Goal: Transaction & Acquisition: Purchase product/service

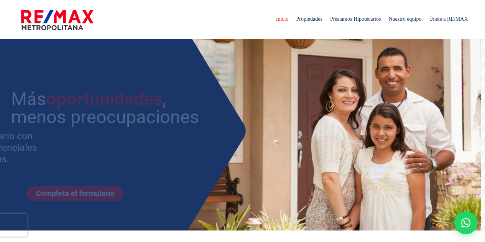
select select
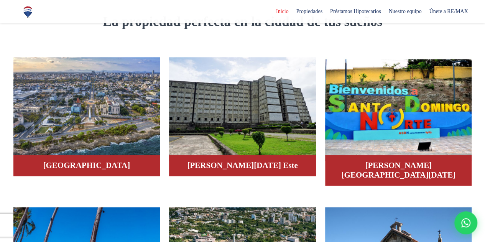
scroll to position [429, 0]
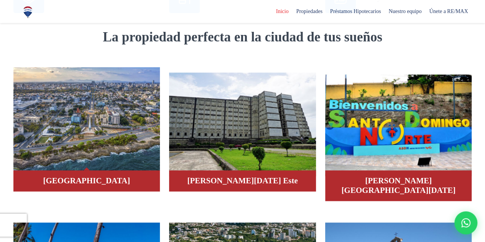
click at [98, 126] on img at bounding box center [86, 118] width 147 height 103
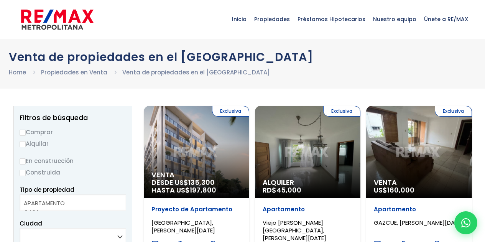
select select
click at [22, 131] on input "Comprar" at bounding box center [23, 133] width 6 height 6
radio input "true"
click at [23, 172] on input "Construida" at bounding box center [23, 173] width 6 height 6
radio input "true"
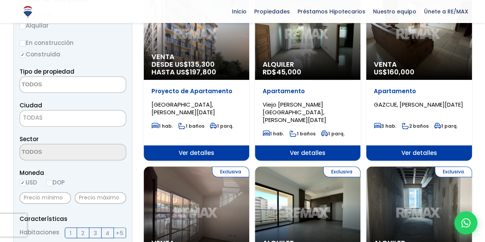
scroll to position [132, 0]
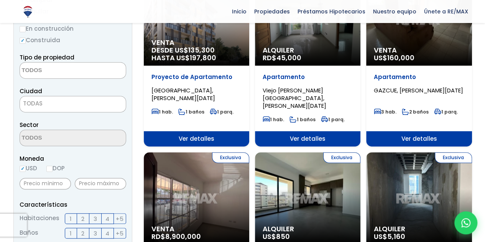
click at [46, 75] on textarea "Search" at bounding box center [57, 70] width 74 height 16
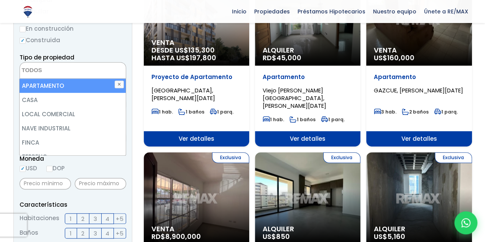
click at [46, 82] on li "APARTAMENTO" at bounding box center [73, 86] width 106 height 14
select select "apartment"
click at [103, 49] on form "Comprar Alquilar En construcción Construida Tipo de propiedad APARTAMENTO CASA …" at bounding box center [73, 241] width 107 height 492
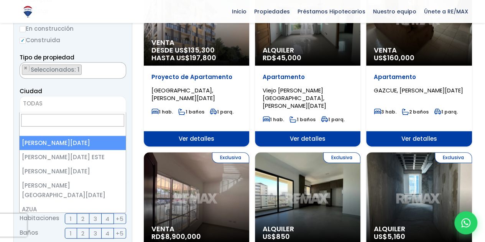
click at [75, 100] on span "TODAS" at bounding box center [73, 103] width 106 height 11
select select "1"
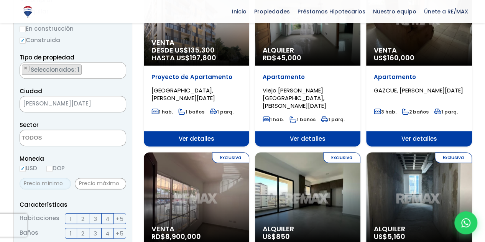
click at [48, 186] on input "text" at bounding box center [45, 183] width 51 height 11
type input "135,000"
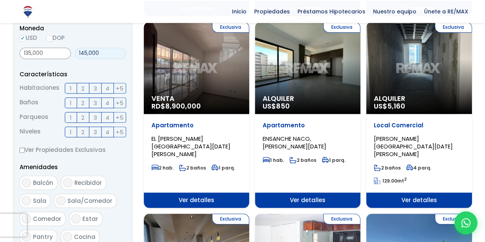
scroll to position [273, 0]
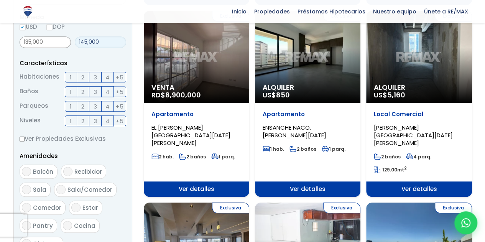
type input "145,000"
click at [83, 75] on span "2" at bounding box center [82, 77] width 3 height 10
click at [0, 0] on input "2" at bounding box center [0, 0] width 0 height 0
click at [84, 90] on span "2" at bounding box center [82, 92] width 3 height 10
click at [0, 0] on input "2" at bounding box center [0, 0] width 0 height 0
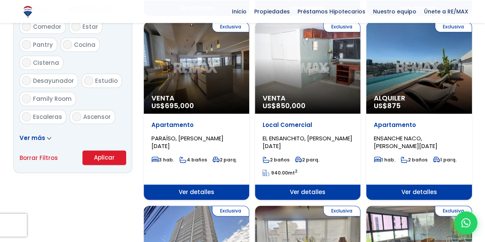
scroll to position [459, 0]
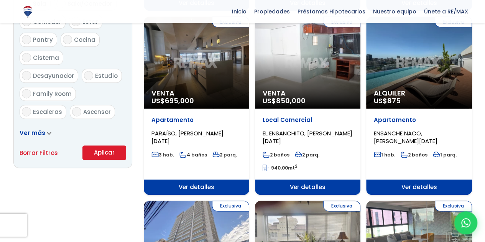
click at [110, 152] on button "Aplicar" at bounding box center [104, 152] width 44 height 15
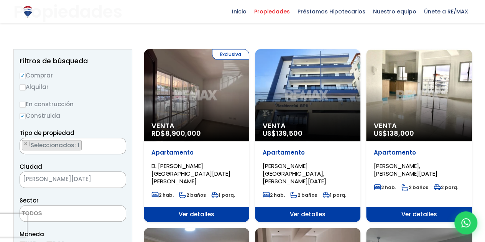
scroll to position [30, 0]
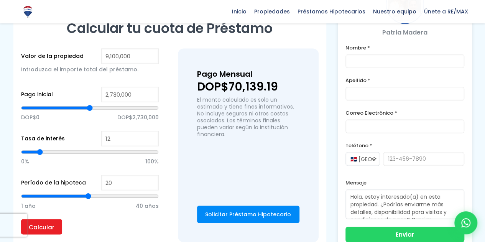
scroll to position [552, 0]
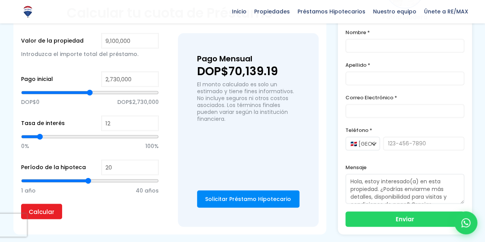
type input "4,656,443"
type input "4656443"
type input "4,674,115"
type input "4674115"
type input "4,691,786"
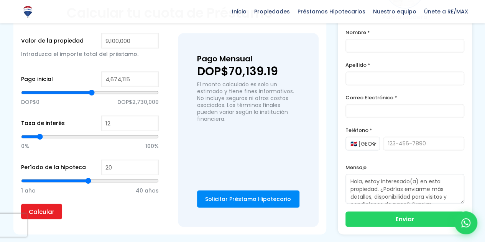
type input "4691786"
type input "4,727,129"
type input "4727129"
type input "4,744,801"
type input "4744801"
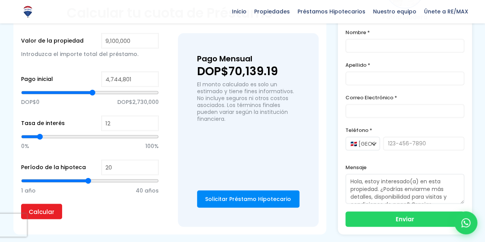
type input "4,815,487"
type input "4815487"
type input "4,850,830"
type input "4850830"
type input "4,868,501"
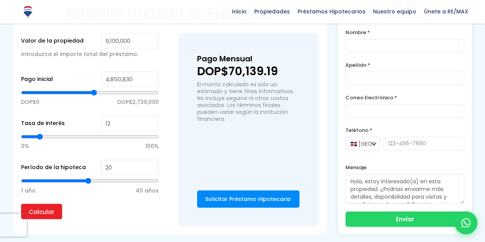
type input "4868501"
type input "4,886,173"
type input "4886173"
type input "4,921,516"
type input "4921516"
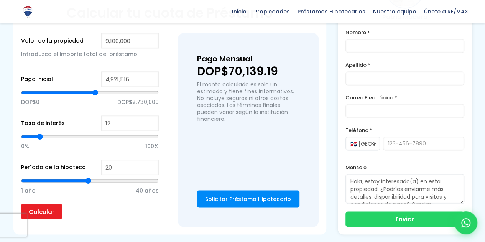
type input "4,956,859"
type input "4956859"
type input "5,009,873"
type input "5009873"
type input "5,080,560"
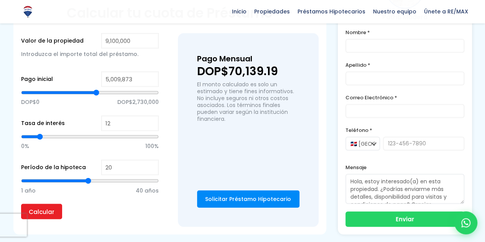
type input "5080560"
type input "5,115,903"
type input "5115903"
type input "5,168,917"
type input "5168917"
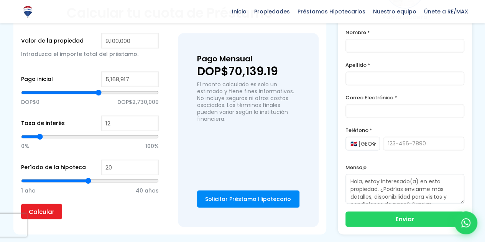
type input "5,221,932"
type input "5221932"
type input "5,257,275"
type input "5257275"
type input "5,274,946"
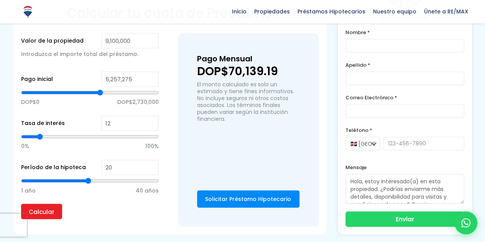
type input "5274946"
type input "5,310,289"
type input "5310289"
type input "5,327,961"
type input "5327961"
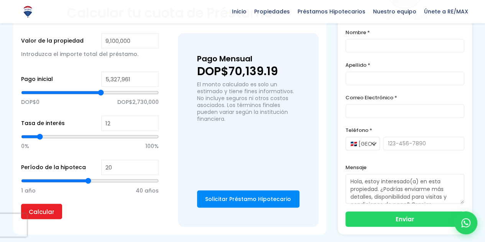
type input "5,345,632"
type input "5345632"
type input "5,380,975"
type input "5380975"
type input "5,433,990"
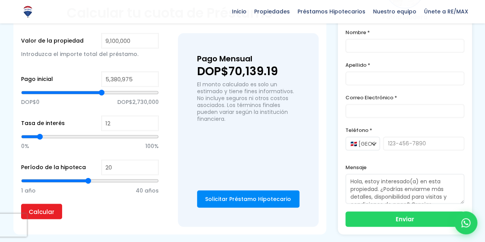
type input "5433990"
type input "5,451,661"
type input "5451661"
type input "5,504,676"
type input "5504676"
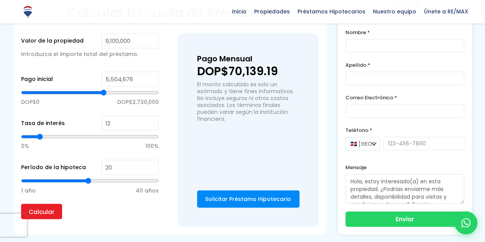
type input "5,575,362"
type input "5575362"
type input "5,593,033"
type input "5593033"
type input "5,646,048"
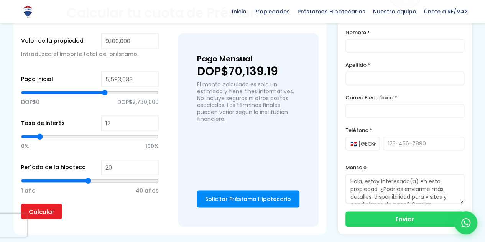
type input "5646048"
type input "5,681,391"
type input "5681391"
type input "5,699,062"
type input "5699062"
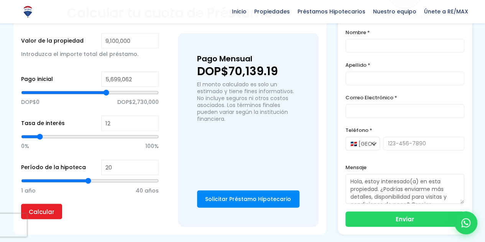
type input "5,734,405"
type input "5734405"
type input "5,769,748"
type input "5769748"
type input "5,787,420"
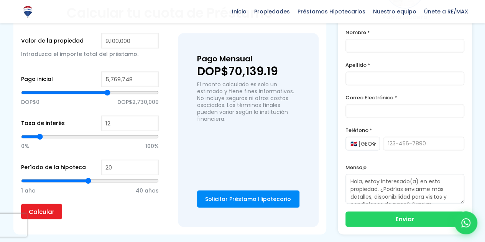
type input "5787420"
type input "5,805,091"
type input "5805091"
type input "5,822,763"
type input "5822763"
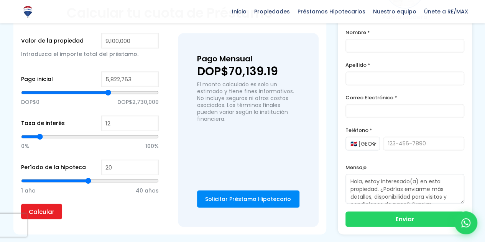
type input "5,840,435"
type input "5840435"
type input "5,858,106"
type input "5858106"
type input "5,875,778"
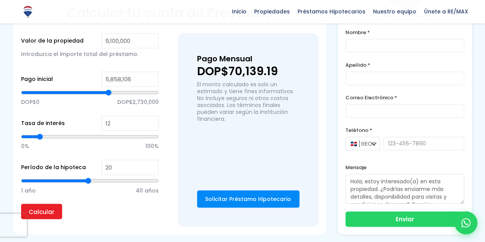
type input "5875778"
type input "5,911,121"
type input "5911121"
type input "5,928,792"
type input "5928792"
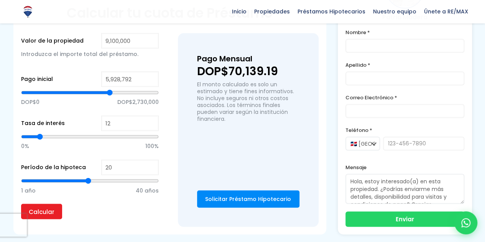
type input "5,946,464"
type input "5946464"
type input "5,964,135"
type input "5964135"
type input "5,981,807"
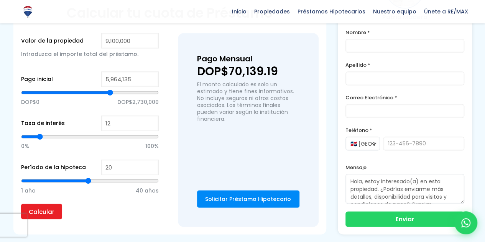
type input "5981807"
type input "5,999,478"
type input "5999478"
type input "6,017,150"
type input "6017150"
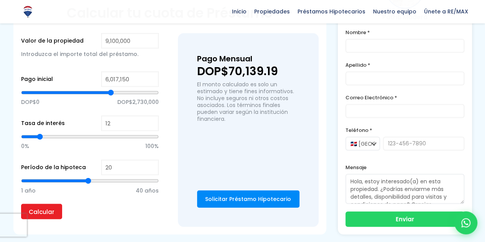
type input "6,034,821"
type input "6034821"
type input "6,070,164"
type input "6070164"
type input "6,087,836"
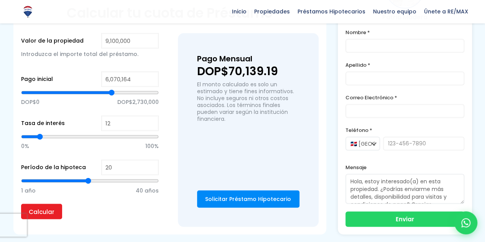
type input "6087836"
type input "6,105,507"
type input "6105507"
type input "6,140,850"
type input "6140850"
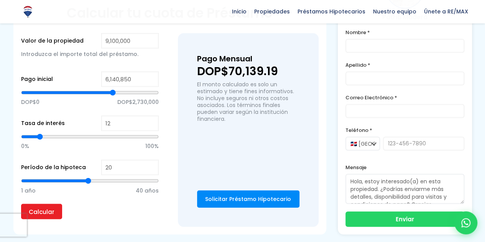
type input "6,158,522"
type input "6158522"
type input "6,176,193"
type input "6176193"
type input "6,211,536"
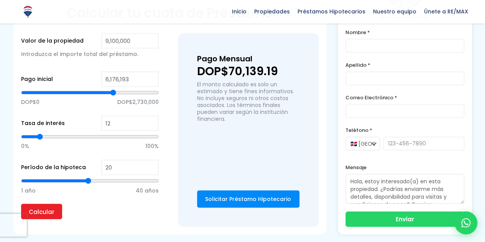
type input "6211536"
type input "6,229,208"
type input "6229208"
type input "6,246,879"
type input "6246879"
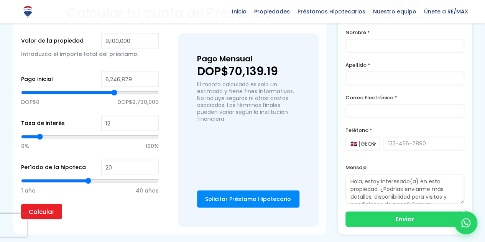
type input "6,264,551"
type input "6264551"
type input "6,282,222"
type input "6282222"
type input "6,299,894"
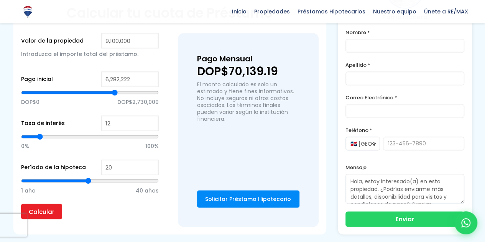
type input "6299894"
type input "6,317,565"
type input "6317565"
type input "6,335,237"
type input "6335237"
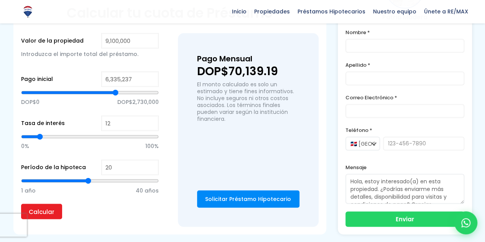
type input "6,370,580"
type input "6370580"
type input "6,388,251"
type input "6388251"
type input "6,405,923"
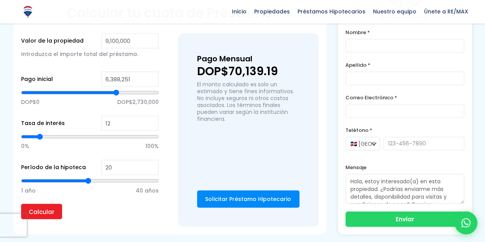
type input "6405923"
type input "6,423,594"
type input "6423594"
type input "6,441,266"
type input "6441266"
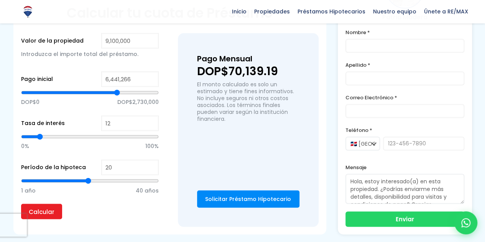
type input "6,458,937"
type input "6458937"
type input "6,476,609"
type input "6476609"
type input "6,494,280"
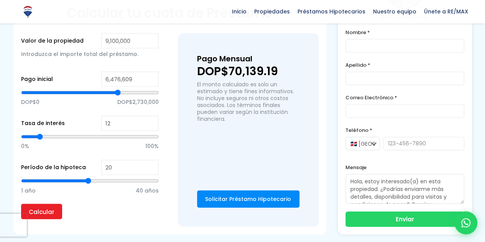
type input "6494280"
type input "6,511,952"
type input "6511952"
type input "6,529,623"
type input "6529623"
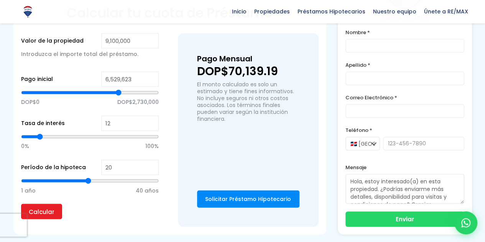
type input "6,547,295"
type input "6547295"
type input "6,564,966"
type input "6564966"
type input "6,582,638"
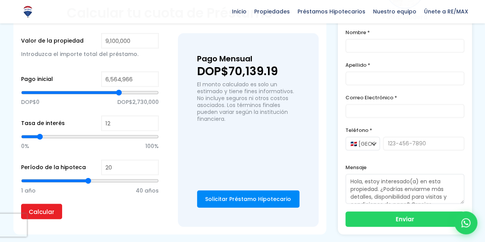
type input "6582638"
type input "6,600,309"
type input "6600309"
type input "6,617,981"
type input "6617981"
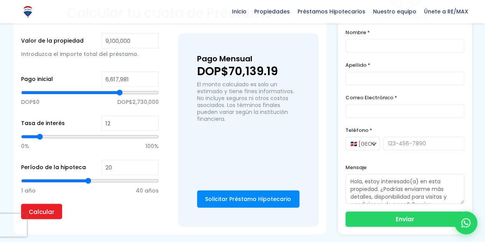
type input "6,635,653"
type input "6635653"
type input "6,670,996"
type input "6670996"
type input "6,688,667"
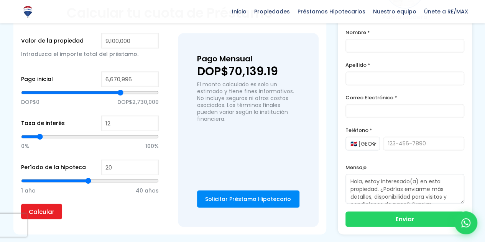
type input "6688667"
type input "6,706,339"
type input "6706339"
type input "6,724,010"
type input "6724010"
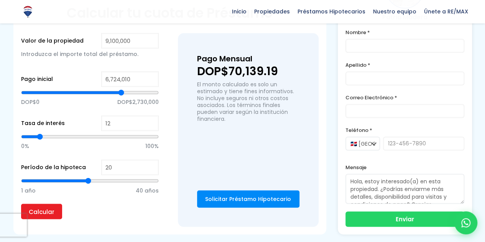
type input "6,741,682"
type input "6741682"
type input "6,759,353"
type input "6759353"
type input "6,777,025"
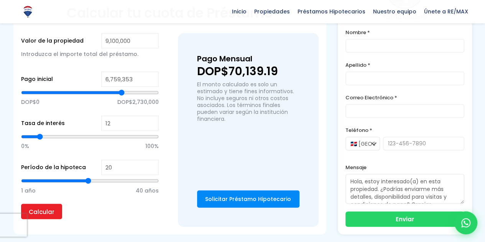
type input "6777025"
type input "6,794,696"
type input "6794696"
type input "6,830,039"
type input "6830039"
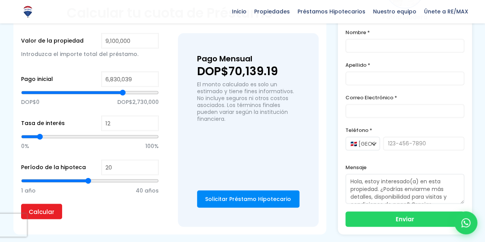
type input "6,847,711"
type input "6847711"
type input "6,865,382"
type input "6865382"
type input "6,883,054"
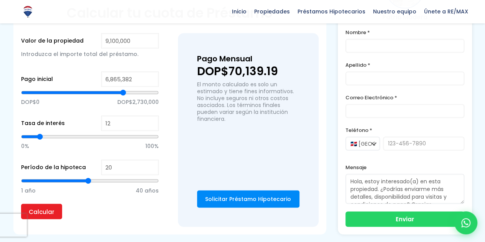
type input "6883054"
type input "6,900,725"
type input "6900725"
type input "6,918,397"
type input "6918397"
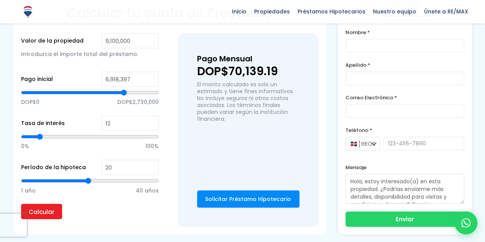
type input "6,936,068"
type input "6936068"
type input "6,953,740"
type input "6953740"
type input "6,971,411"
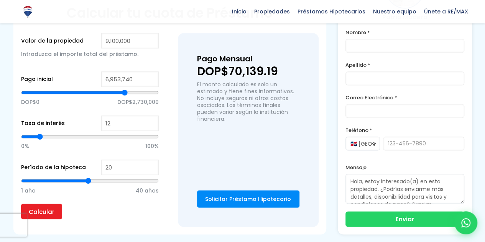
type input "6971411"
type input "6,989,083"
type input "6989083"
type input "7,006,754"
type input "7006754"
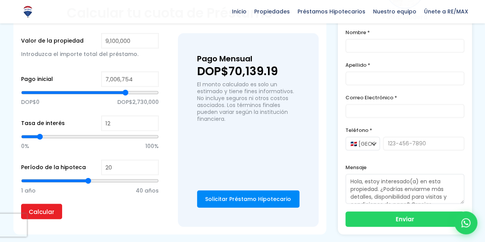
type input "7,024,426"
type input "7024426"
type input "7,042,097"
type input "7042097"
type input "7,024,426"
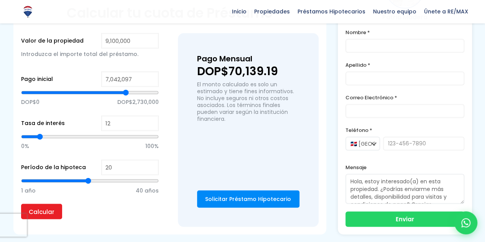
type input "7024426"
type input "7,006,754"
type input "7006754"
type input "6,989,083"
type input "6989083"
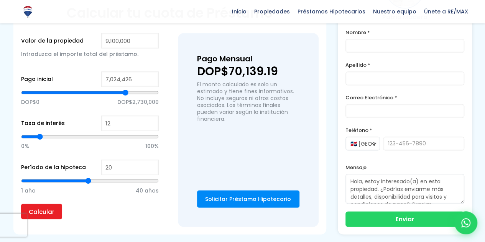
drag, startPoint x: 91, startPoint y: 79, endPoint x: 125, endPoint y: 75, distance: 34.2
click at [125, 89] on input "range" at bounding box center [90, 93] width 138 height 8
drag, startPoint x: 139, startPoint y: 62, endPoint x: 44, endPoint y: 51, distance: 96.5
click at [44, 51] on form "Valor de la propiedad 9,100,000 Introduzca el importe total del préstamo. Pago …" at bounding box center [90, 130] width 138 height 194
click at [41, 203] on input "Calcular" at bounding box center [41, 210] width 41 height 15
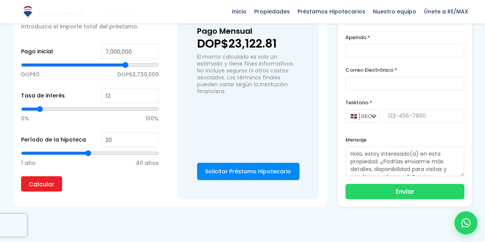
scroll to position [561, 0]
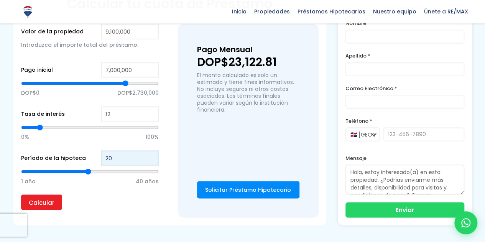
drag, startPoint x: 120, startPoint y: 146, endPoint x: 23, endPoint y: 129, distance: 97.6
click at [23, 129] on form "Valor de la propiedad 9,100,000 Introduzca el importe total del préstamo. Pago …" at bounding box center [90, 121] width 138 height 194
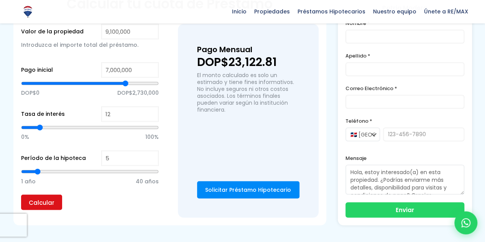
click at [42, 194] on input "Calcular" at bounding box center [41, 201] width 41 height 15
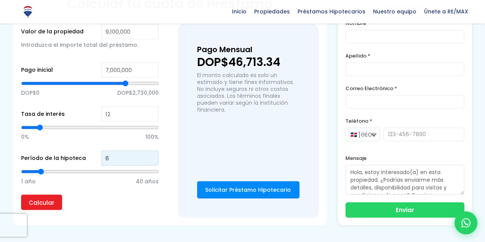
click at [153, 150] on input "6" at bounding box center [129, 157] width 57 height 15
click at [153, 150] on input "7" at bounding box center [129, 157] width 57 height 15
click at [153, 150] on input "8" at bounding box center [129, 157] width 57 height 15
click at [153, 150] on input "9" at bounding box center [129, 157] width 57 height 15
click at [153, 150] on input "10" at bounding box center [129, 157] width 57 height 15
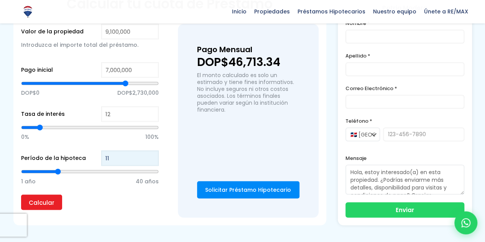
click at [153, 150] on input "11" at bounding box center [129, 157] width 57 height 15
click at [153, 150] on input "12" at bounding box center [129, 157] width 57 height 15
click at [153, 150] on input "13" at bounding box center [129, 157] width 57 height 15
click at [153, 150] on input "14" at bounding box center [129, 157] width 57 height 15
click at [153, 150] on input "15" at bounding box center [129, 157] width 57 height 15
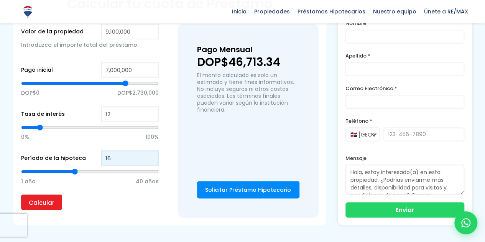
click at [153, 150] on input "16" at bounding box center [129, 157] width 57 height 15
click at [153, 150] on input "19" at bounding box center [129, 157] width 57 height 15
click at [153, 150] on input "20" at bounding box center [129, 157] width 57 height 15
click at [152, 150] on input "19" at bounding box center [129, 157] width 57 height 15
click at [152, 150] on input "18" at bounding box center [129, 157] width 57 height 15
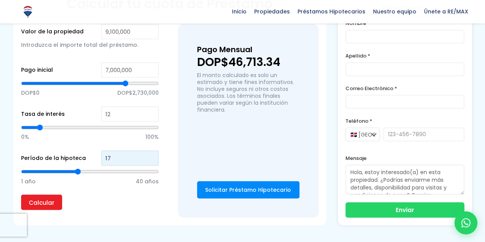
click at [152, 150] on input "17" at bounding box center [129, 157] width 57 height 15
click at [152, 150] on input "16" at bounding box center [129, 157] width 57 height 15
click at [152, 150] on input "15" at bounding box center [129, 157] width 57 height 15
click at [152, 150] on input "11" at bounding box center [129, 157] width 57 height 15
click at [152, 150] on input "10" at bounding box center [129, 157] width 57 height 15
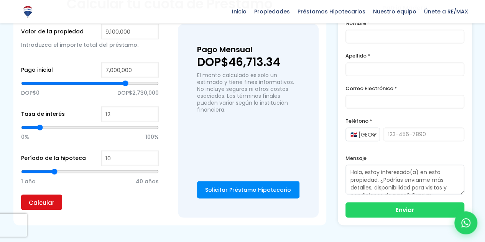
click at [38, 194] on input "Calcular" at bounding box center [41, 201] width 41 height 15
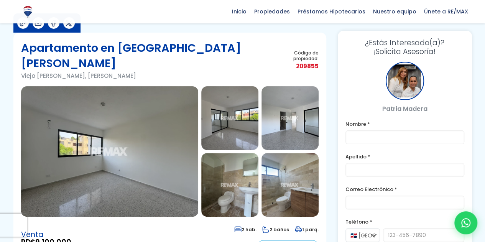
scroll to position [28, 0]
